Goal: Task Accomplishment & Management: Manage account settings

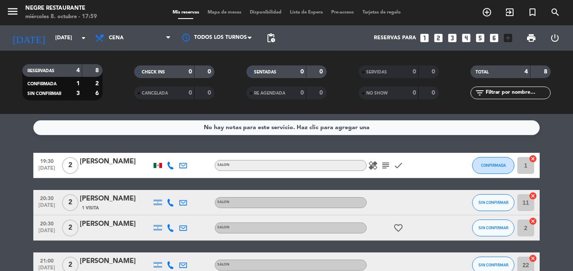
click at [372, 163] on icon "healing" at bounding box center [373, 165] width 10 height 10
drag, startPoint x: 420, startPoint y: 165, endPoint x: 73, endPoint y: 166, distance: 347.5
click at [73, 166] on div "19:30 [DATE] 2 [PERSON_NAME] SALON healing subject check CONFIRMADA 1 cancel" at bounding box center [286, 165] width 507 height 25
drag, startPoint x: 73, startPoint y: 166, endPoint x: 33, endPoint y: 164, distance: 39.7
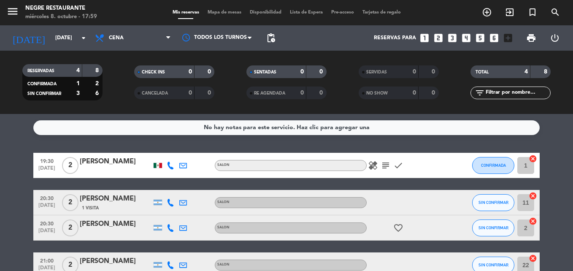
click at [25, 168] on bookings-row "19:30 [DATE] 2 [PERSON_NAME] SALON healing subject check CONFIRMADA 1 cancel 20…" at bounding box center [286, 215] width 573 height 125
click at [533, 35] on span "print" at bounding box center [532, 38] width 10 height 10
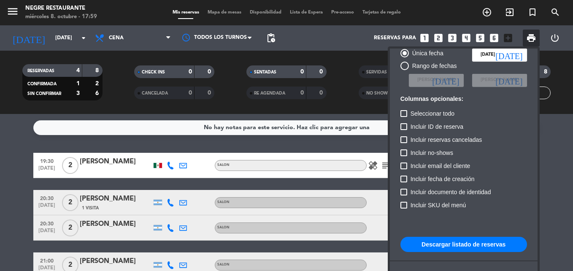
scroll to position [42, 0]
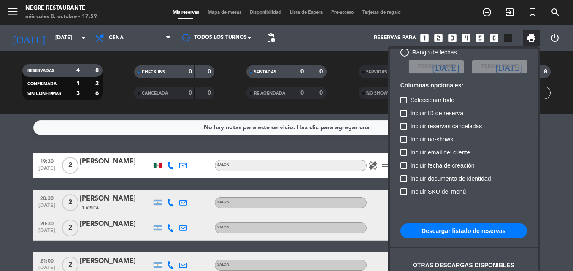
click at [466, 225] on button "Descargar listado de reservas" at bounding box center [464, 230] width 127 height 15
drag, startPoint x: 466, startPoint y: 232, endPoint x: 448, endPoint y: 19, distance: 213.2
click at [523, 30] on exports-control "print Exportar listado de reservas Única fecha [DATE] [DATE] Rango de fechas El…" at bounding box center [531, 38] width 17 height 17
click at [0, 199] on html "close × Negre Restaurante × chrome_reader_mode Listado de Reservas account_box …" at bounding box center [286, 135] width 573 height 271
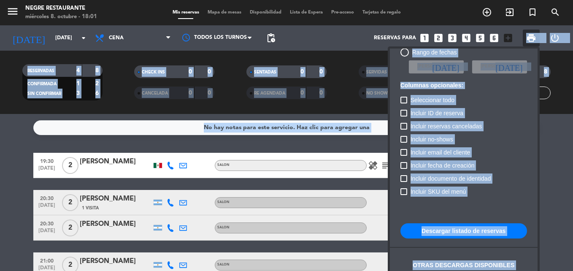
click at [20, 225] on div at bounding box center [286, 135] width 573 height 271
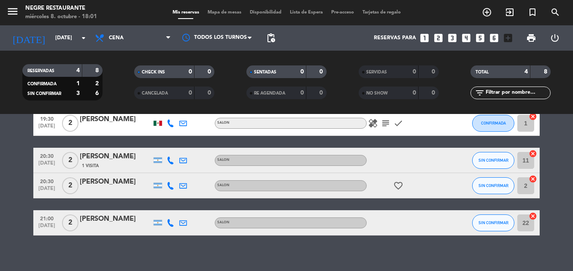
click at [397, 181] on icon "favorite_border" at bounding box center [399, 186] width 10 height 10
click at [400, 188] on icon "favorite_border" at bounding box center [399, 186] width 10 height 10
click at [372, 121] on icon "healing" at bounding box center [373, 123] width 10 height 10
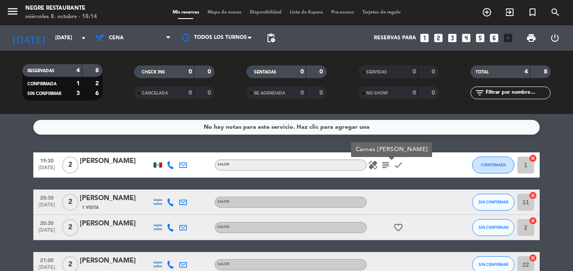
scroll to position [0, 0]
